Goal: Task Accomplishment & Management: Manage account settings

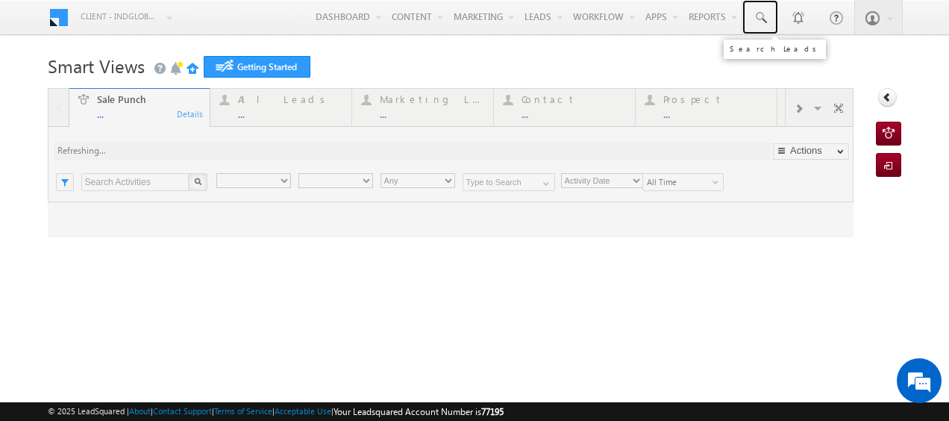
click at [753, 22] on span at bounding box center [760, 17] width 15 height 15
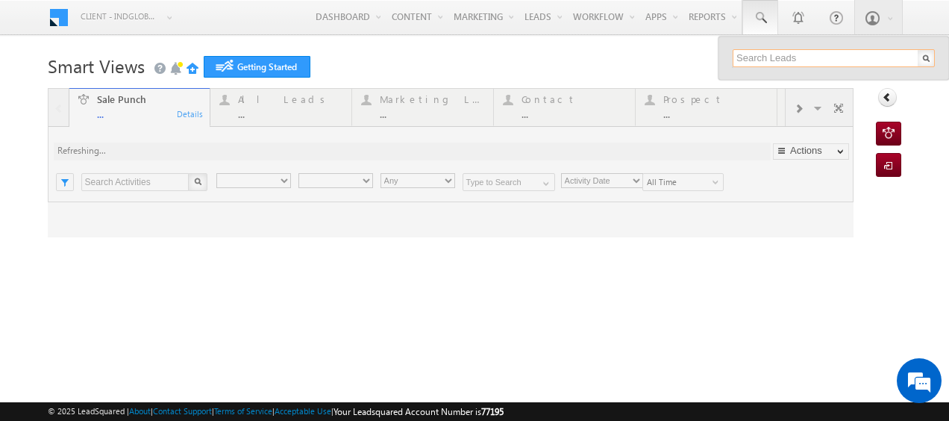
type input "Any Owner"
click at [746, 54] on input "text" at bounding box center [834, 58] width 202 height 18
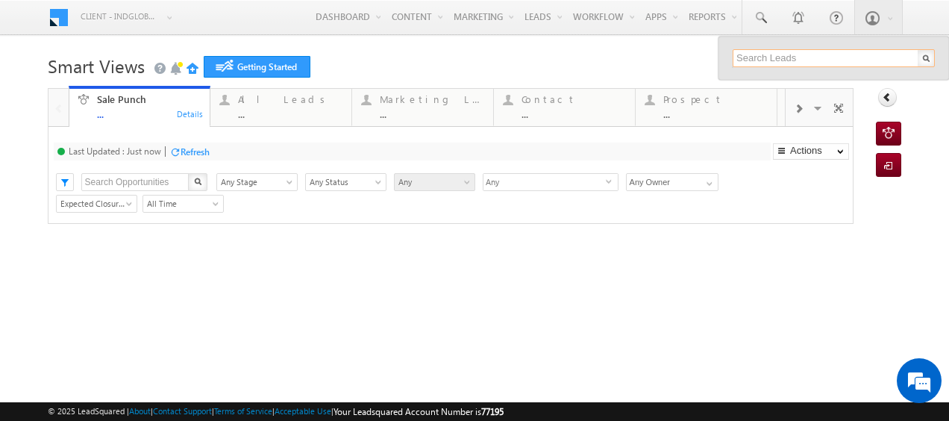
paste input "0503939902"
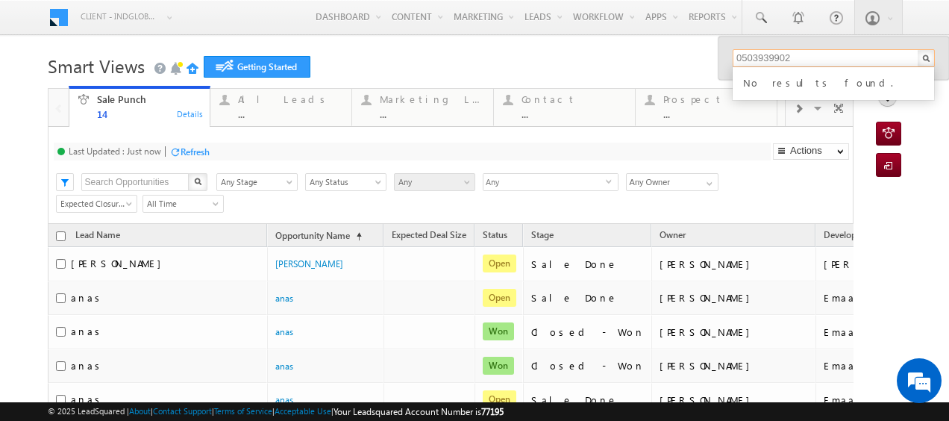
click at [786, 61] on input "0503939902" at bounding box center [834, 58] width 202 height 18
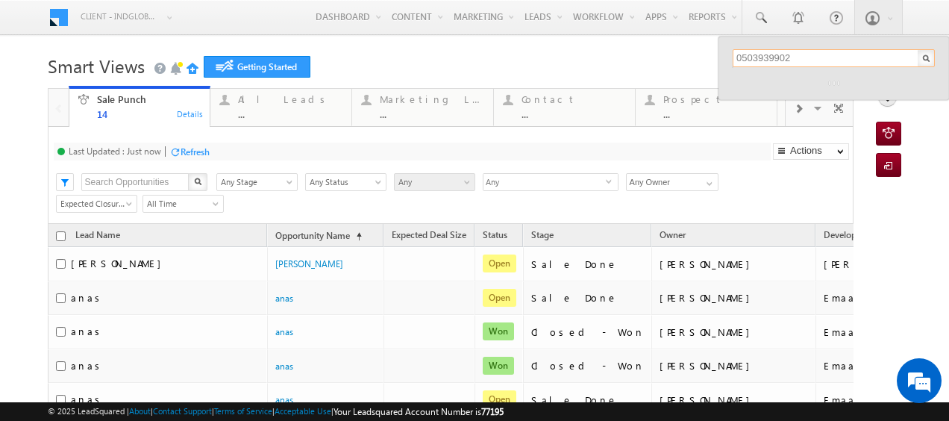
click at [733, 58] on input "0503939902" at bounding box center [834, 58] width 202 height 18
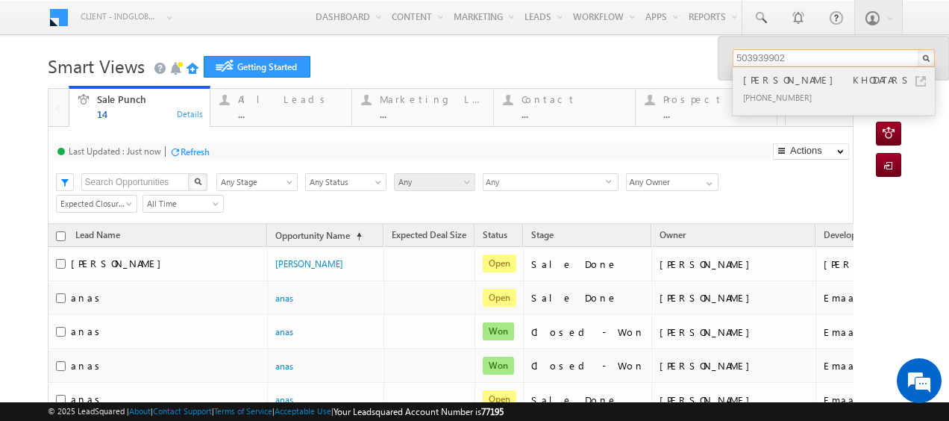
type input "503939902"
click at [774, 79] on div "[PERSON_NAME] KHODATARS" at bounding box center [840, 80] width 200 height 16
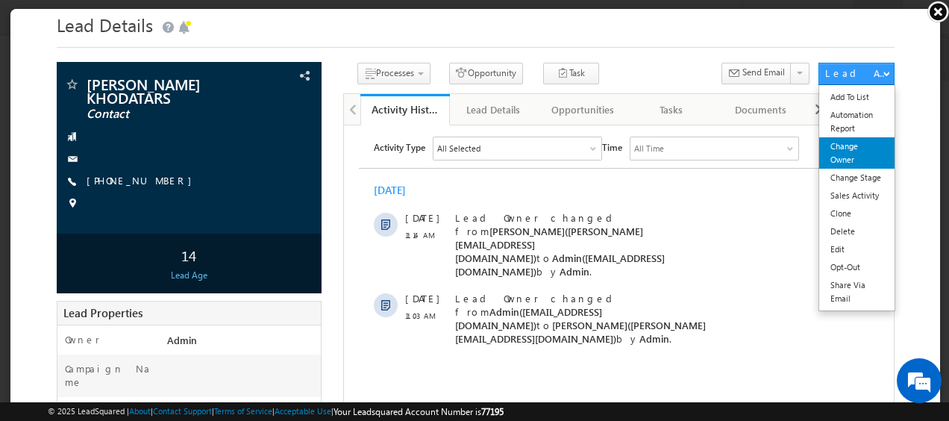
click at [841, 144] on link "Change Owner" at bounding box center [855, 152] width 75 height 31
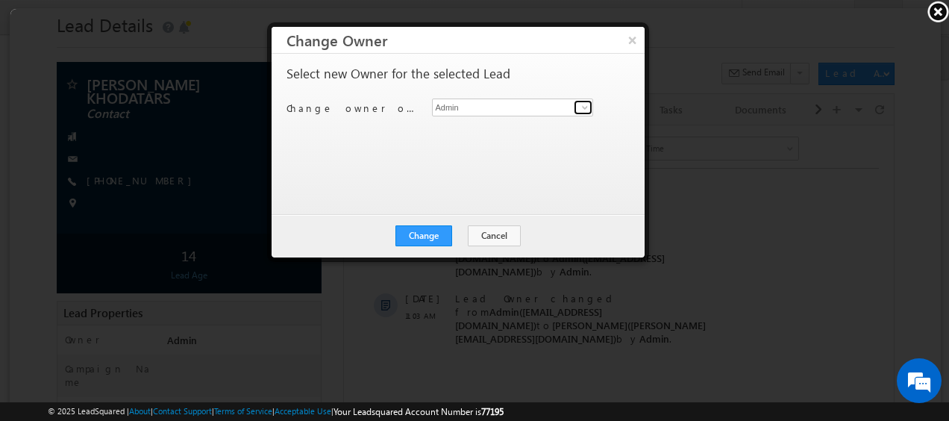
click at [584, 104] on span at bounding box center [583, 107] width 12 height 12
type input "k"
click at [347, 131] on div "Select new Owner for the selected Lead Change owner of 1 lead to [PERSON_NAME] …" at bounding box center [455, 125] width 340 height 119
click at [492, 240] on button "Cancel" at bounding box center [492, 235] width 53 height 21
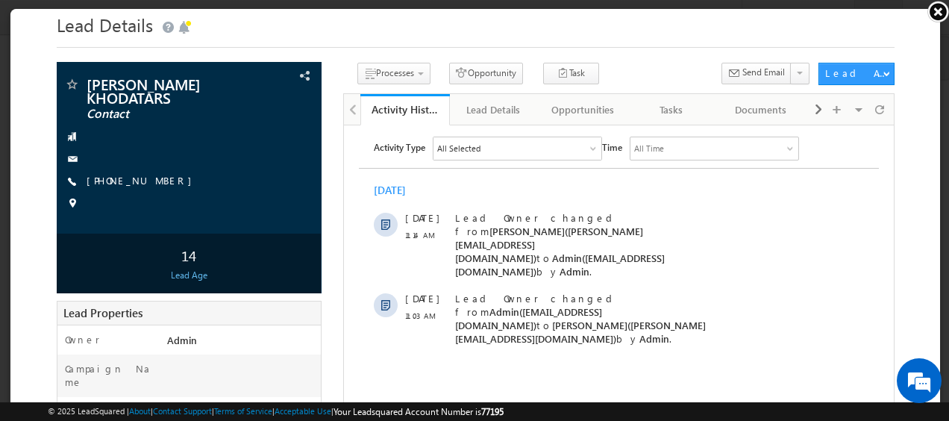
drag, startPoint x: 936, startPoint y: 13, endPoint x: 924, endPoint y: 19, distance: 12.3
click at [936, 13] on link at bounding box center [938, 11] width 22 height 22
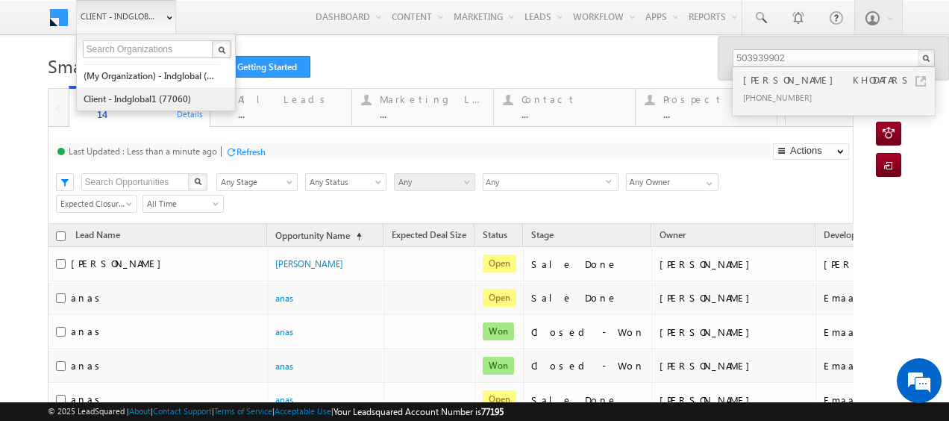
click at [151, 90] on link "Client - indglobal1 (77060)" at bounding box center [151, 98] width 137 height 23
